Goal: Complete application form

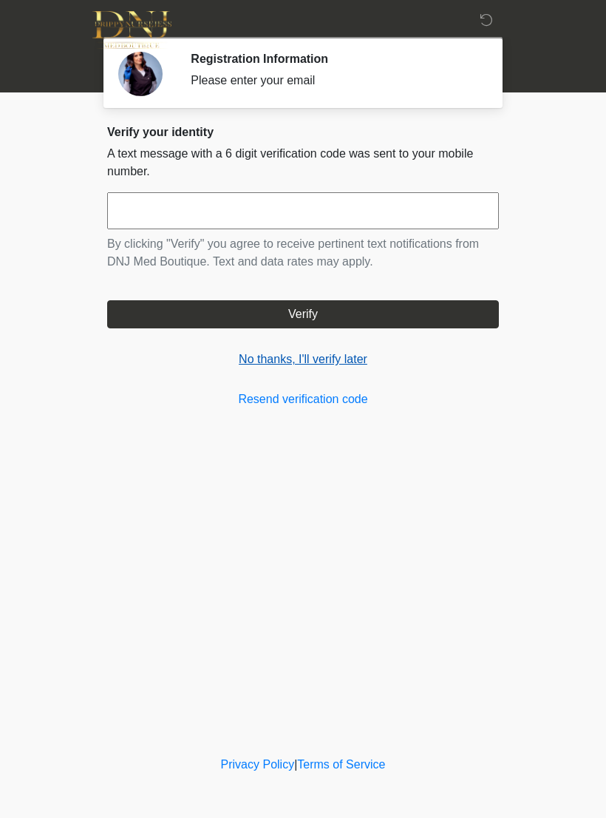
click at [336, 362] on link "No thanks, I'll verify later" at bounding box center [303, 359] width 392 height 18
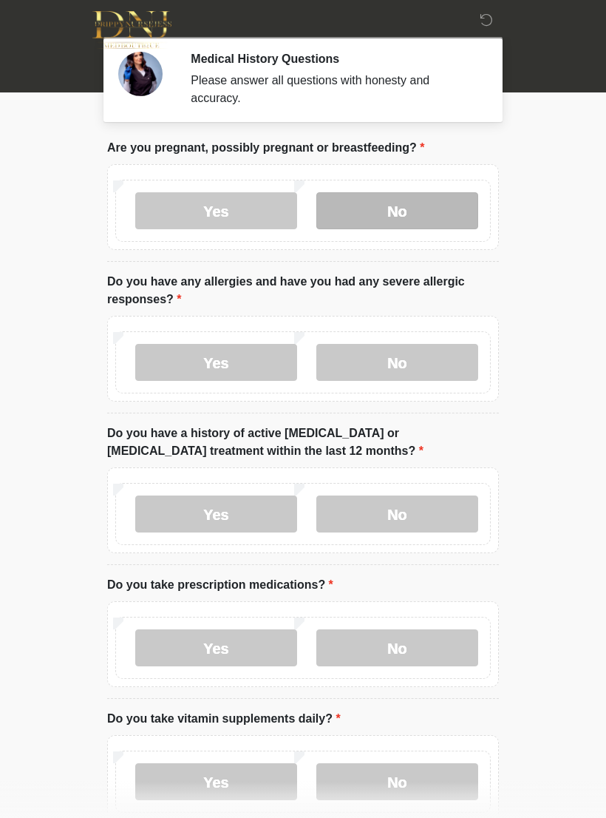
click at [418, 210] on label "No" at bounding box center [397, 210] width 162 height 37
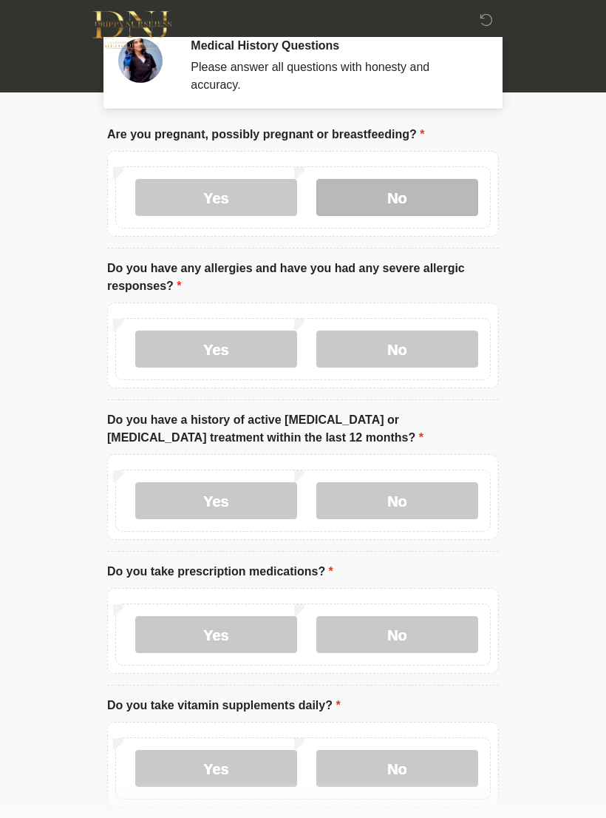
scroll to position [11, 0]
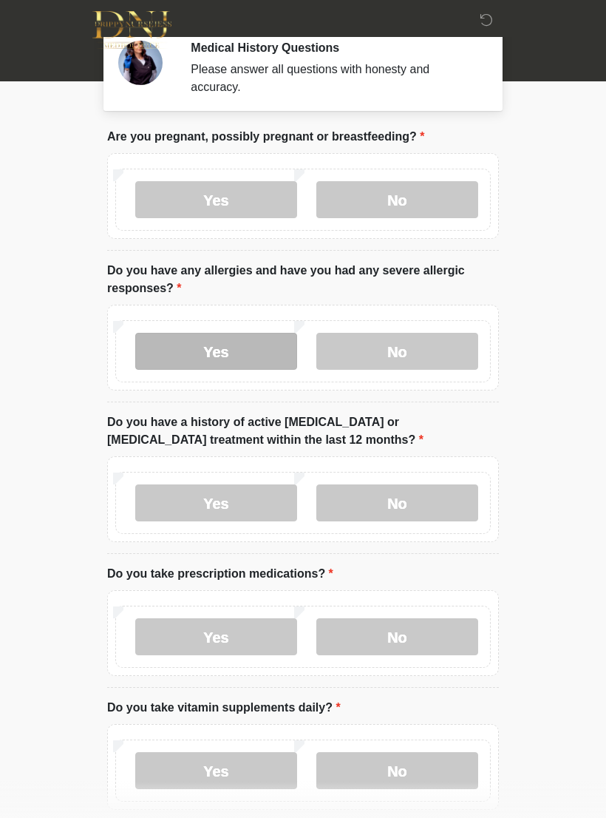
click at [231, 355] on label "Yes" at bounding box center [216, 351] width 162 height 37
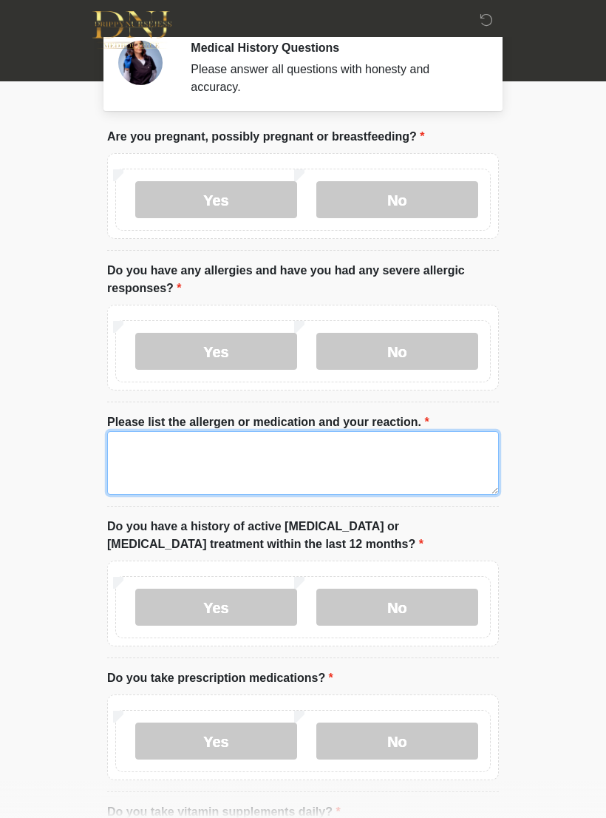
click at [385, 461] on textarea "Please list the allergen or medication and your reaction." at bounding box center [303, 463] width 392 height 64
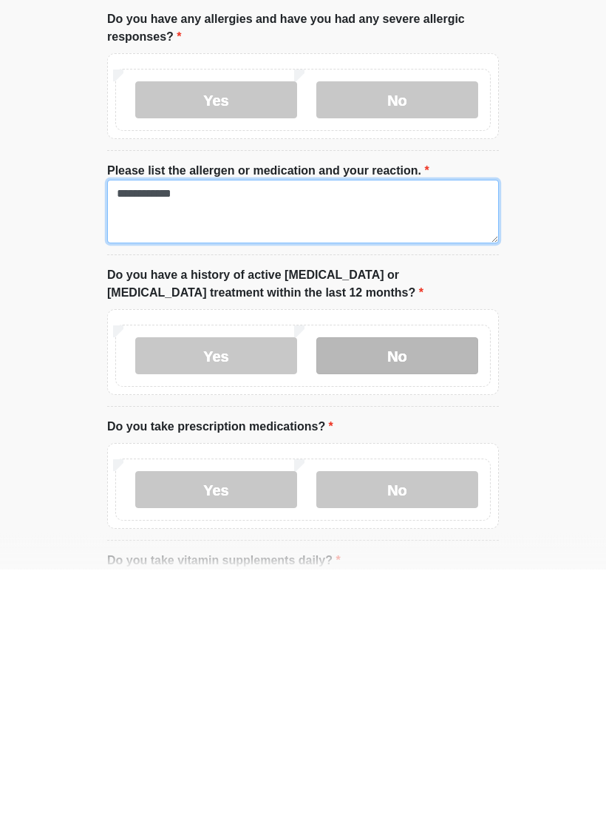
type textarea "**********"
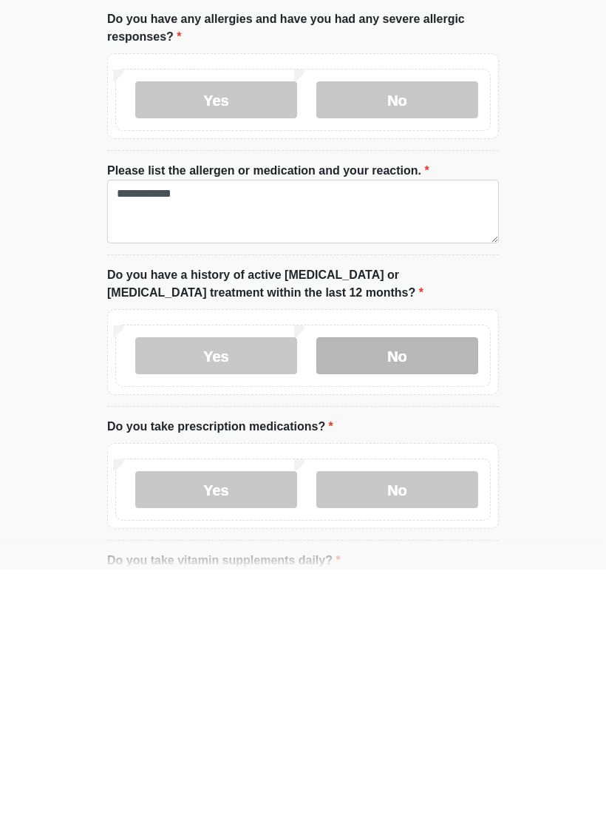
click at [401, 586] on label "No" at bounding box center [397, 604] width 162 height 37
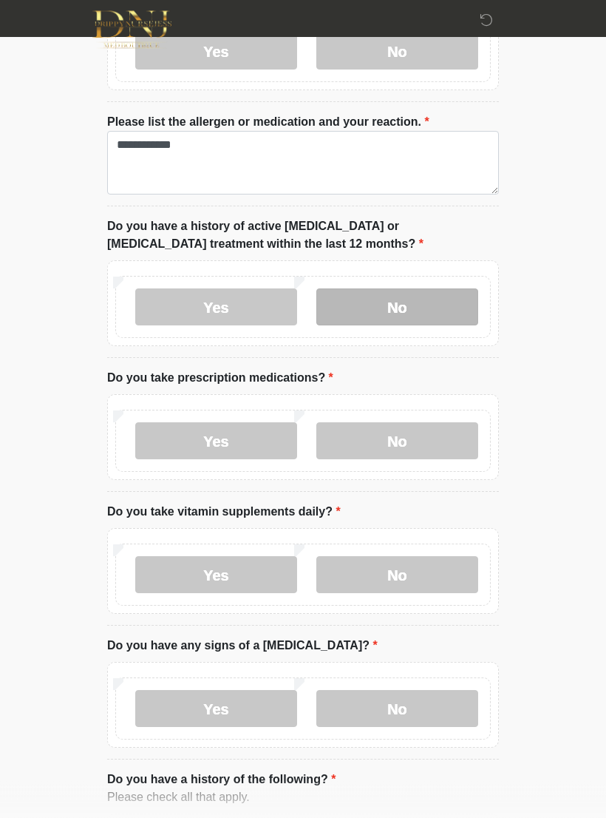
scroll to position [311, 0]
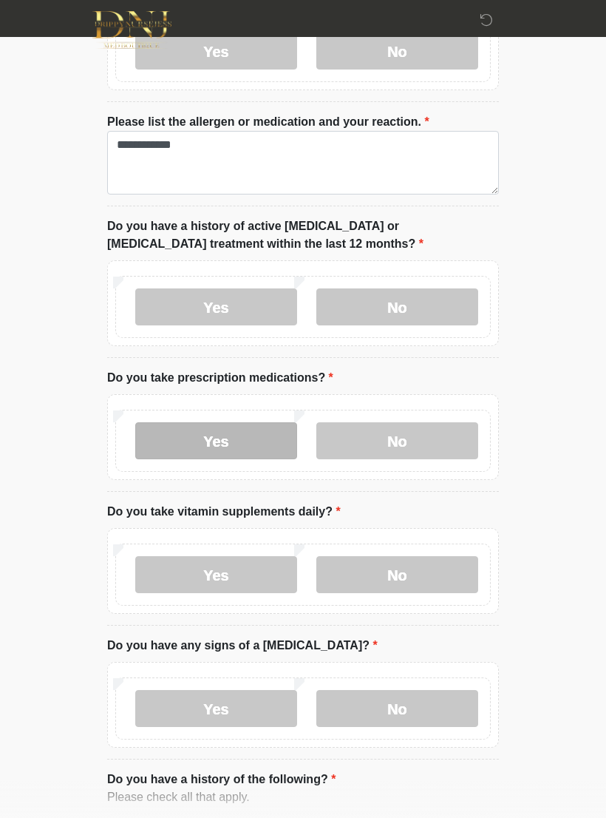
click at [251, 439] on label "Yes" at bounding box center [216, 440] width 162 height 37
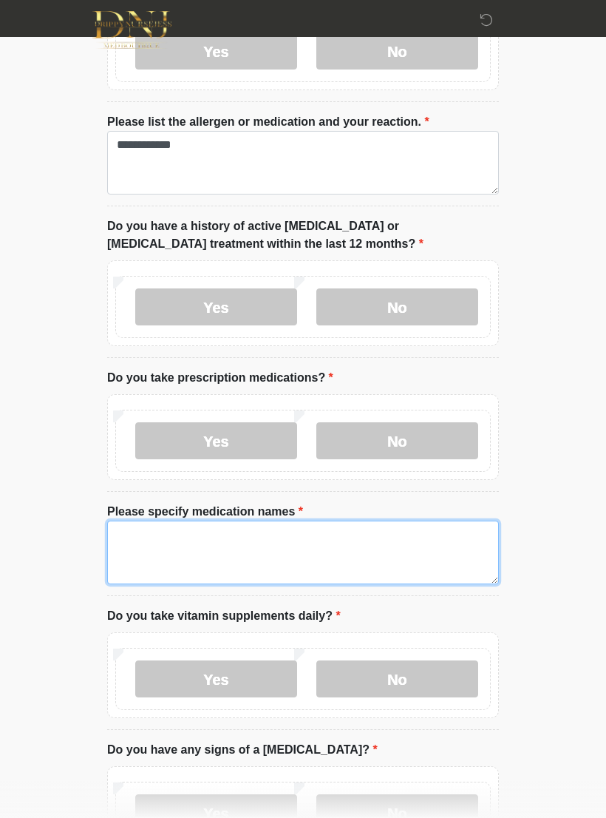
click at [281, 546] on textarea "Please specify medication names" at bounding box center [303, 553] width 392 height 64
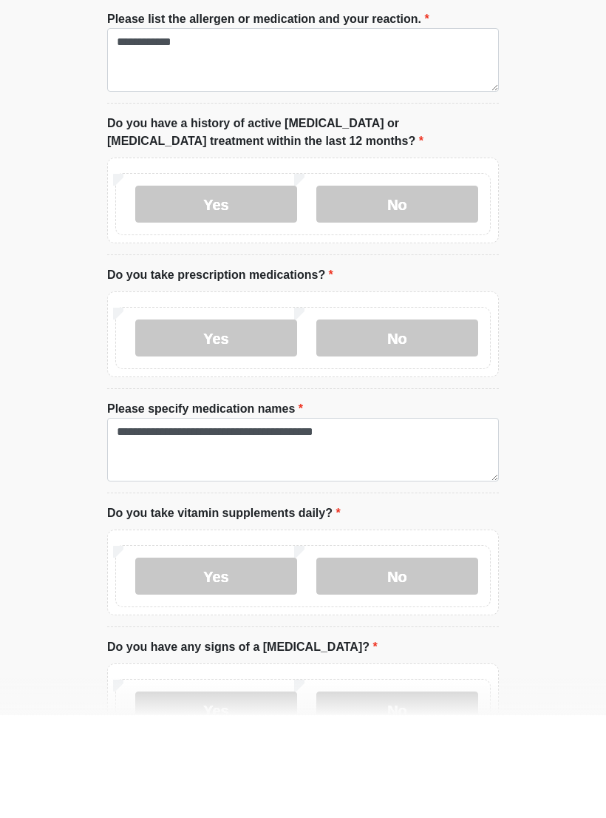
scroll to position [414, 0]
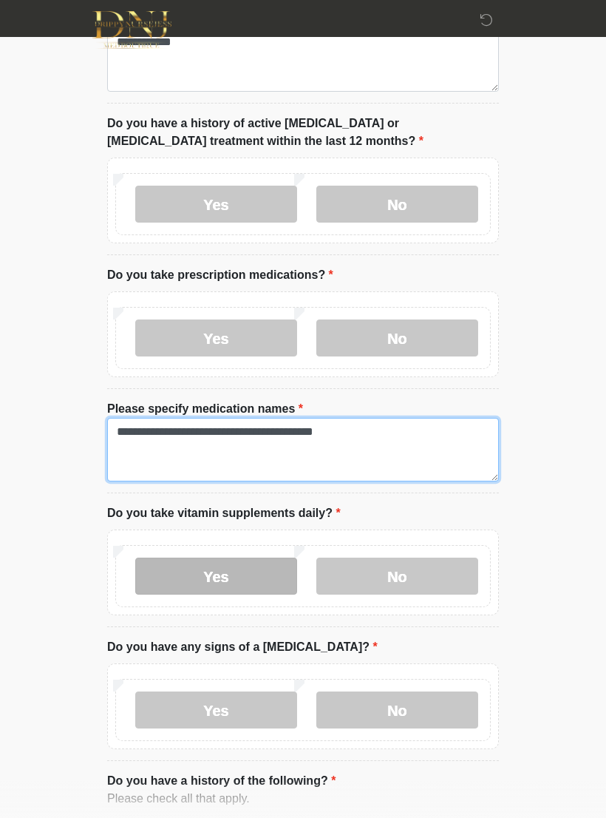
type textarea "**********"
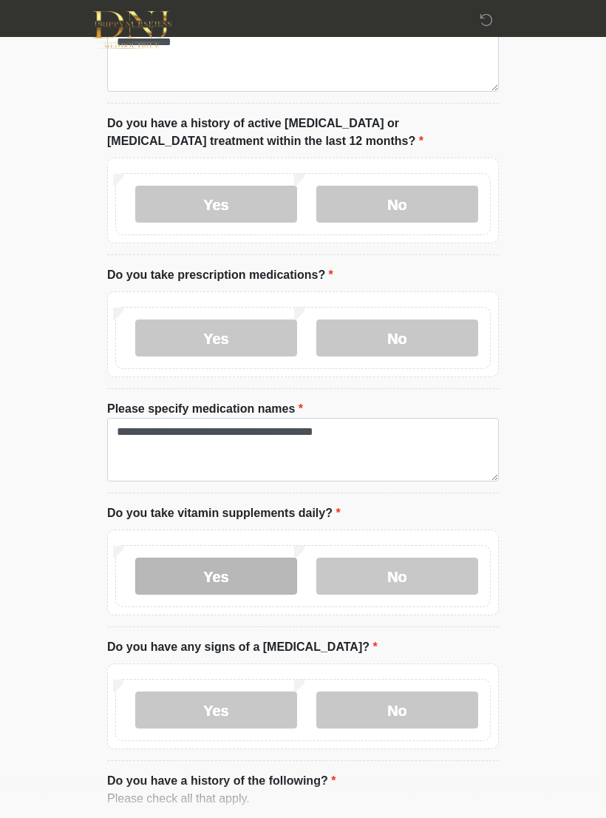
click at [245, 580] on label "Yes" at bounding box center [216, 576] width 162 height 37
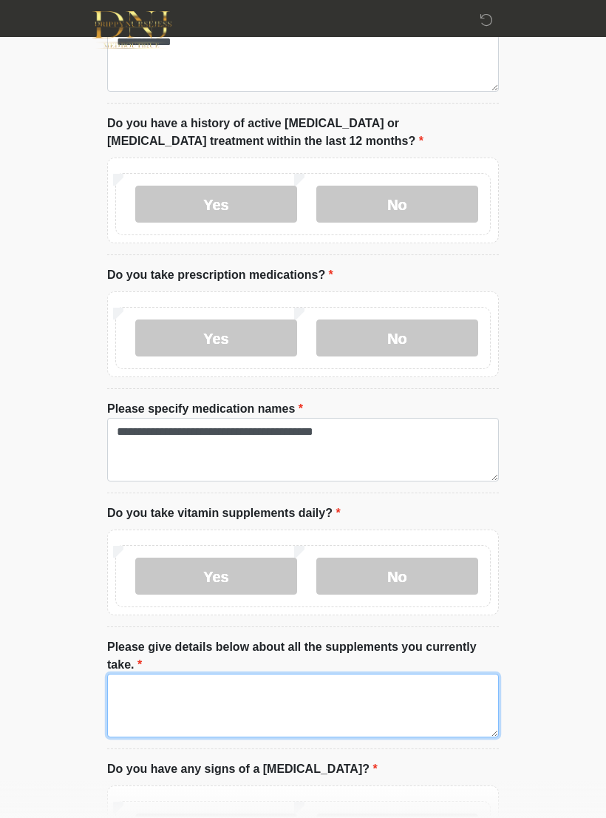
click at [358, 694] on textarea "Please give details below about all the supplements you currently take." at bounding box center [303, 706] width 392 height 64
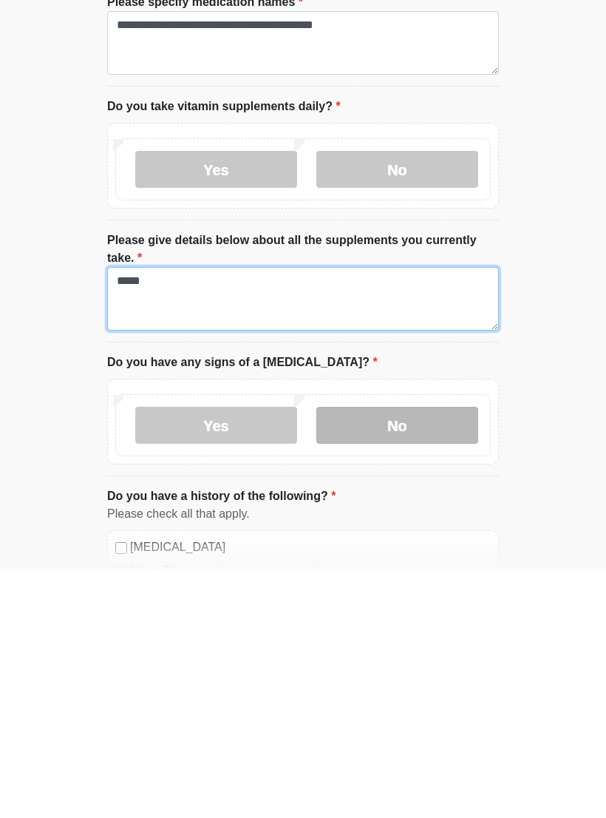
type textarea "*****"
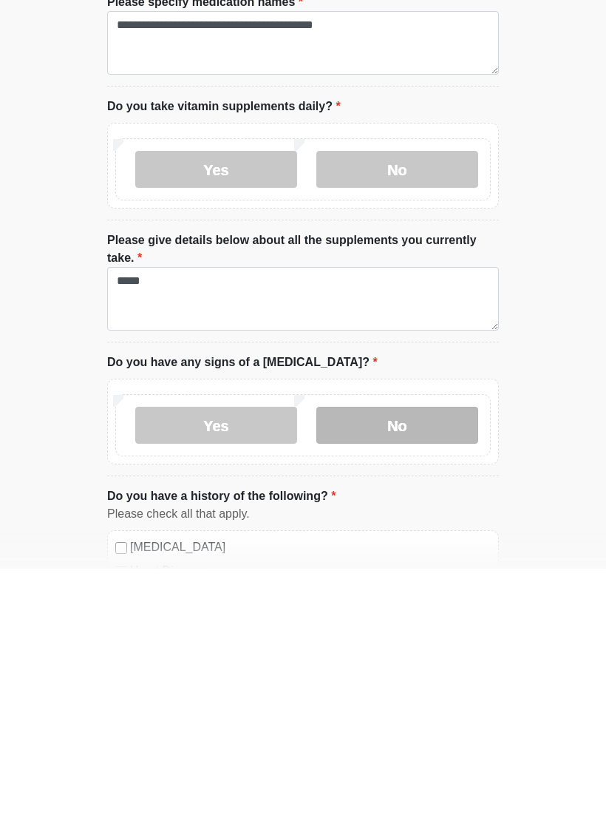
click at [424, 656] on label "No" at bounding box center [397, 674] width 162 height 37
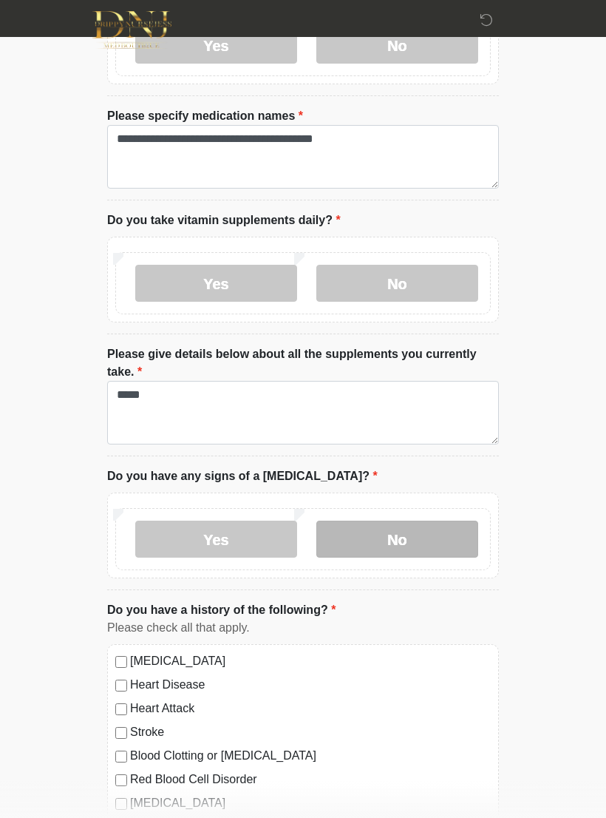
scroll to position [711, 0]
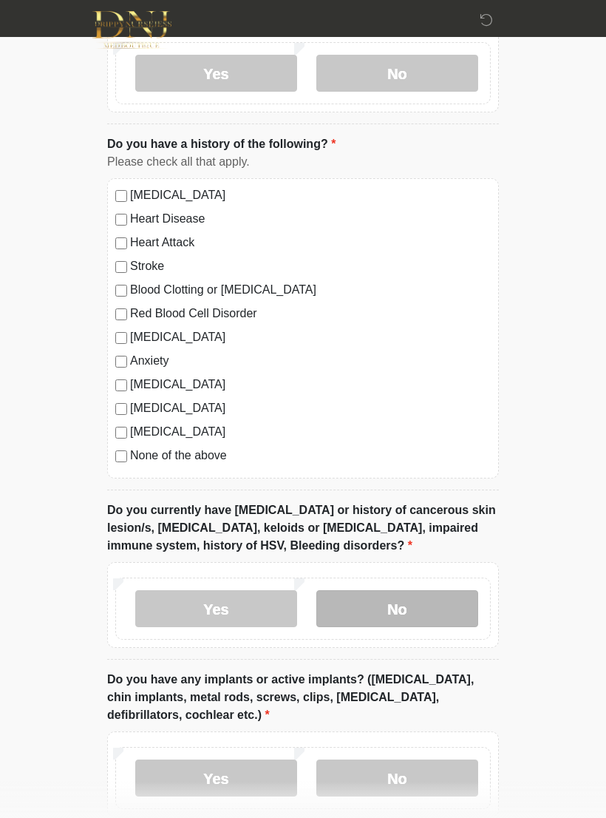
click at [430, 603] on label "No" at bounding box center [397, 608] width 162 height 37
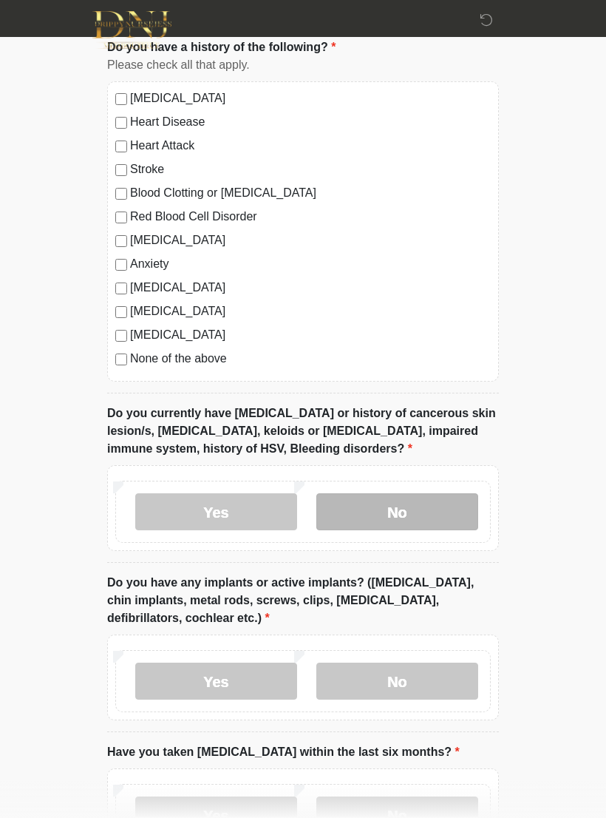
scroll to position [1279, 0]
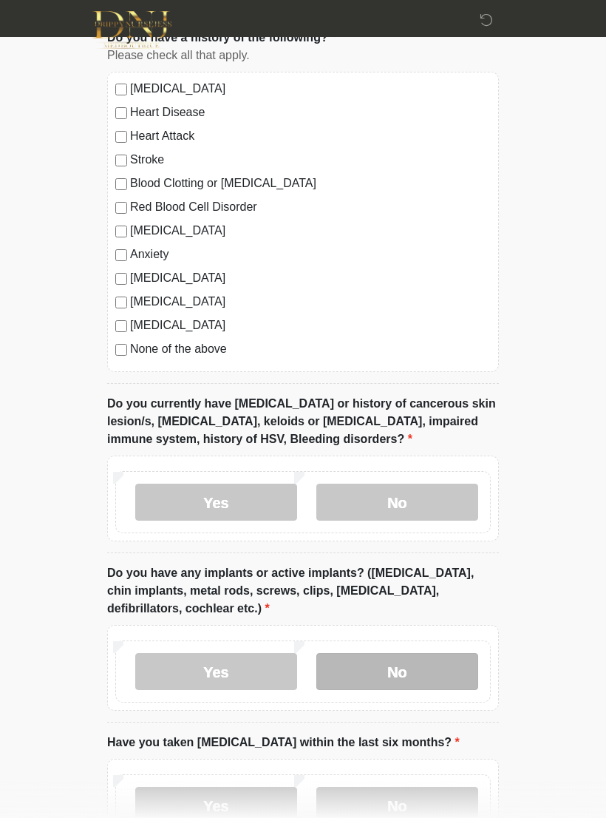
click at [438, 666] on label "No" at bounding box center [397, 671] width 162 height 37
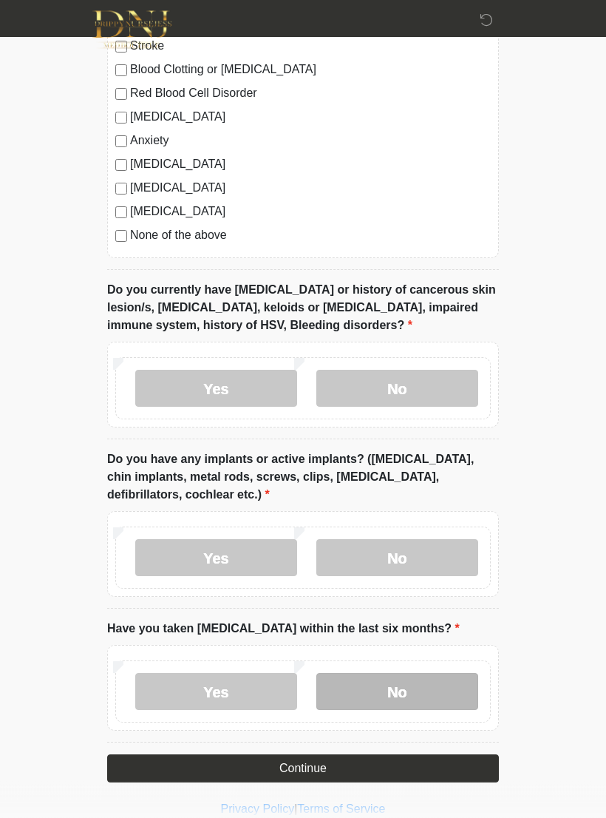
click at [442, 693] on label "No" at bounding box center [397, 692] width 162 height 37
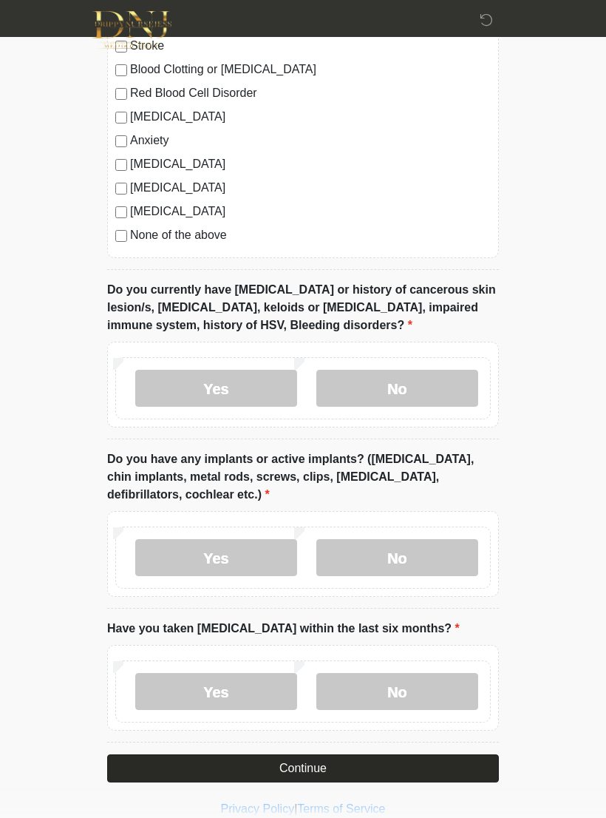
click at [396, 768] on button "Continue" at bounding box center [303, 768] width 392 height 28
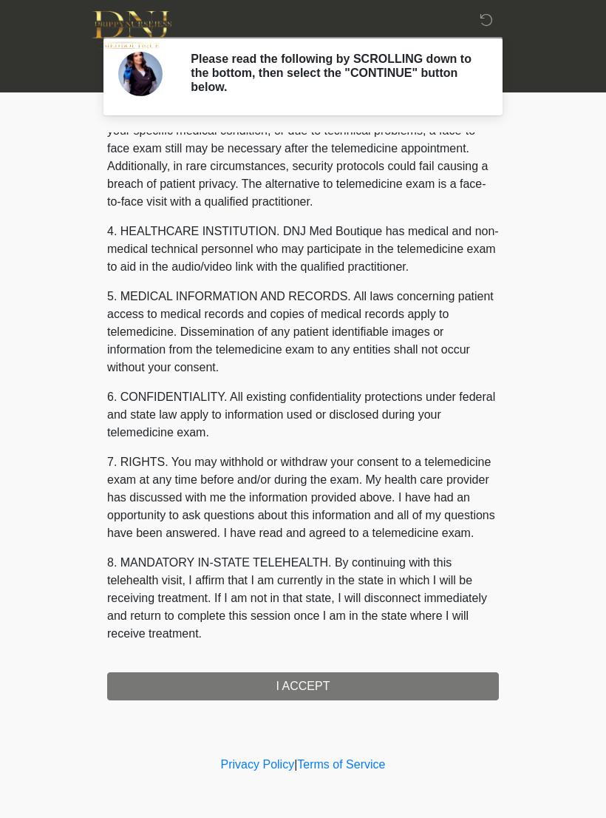
scroll to position [336, 0]
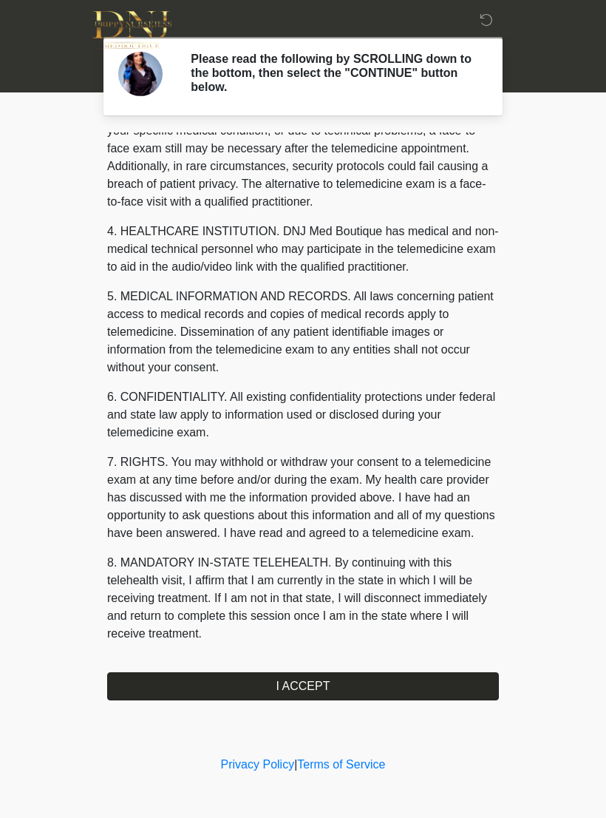
click at [342, 685] on button "I ACCEPT" at bounding box center [303, 686] width 392 height 28
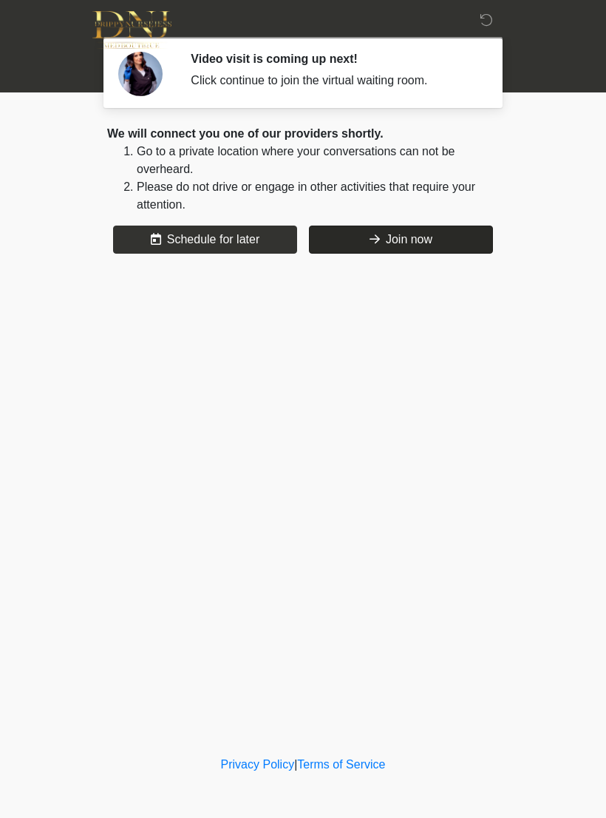
click at [415, 232] on button "Join now" at bounding box center [401, 240] width 184 height 28
